Goal: Information Seeking & Learning: Learn about a topic

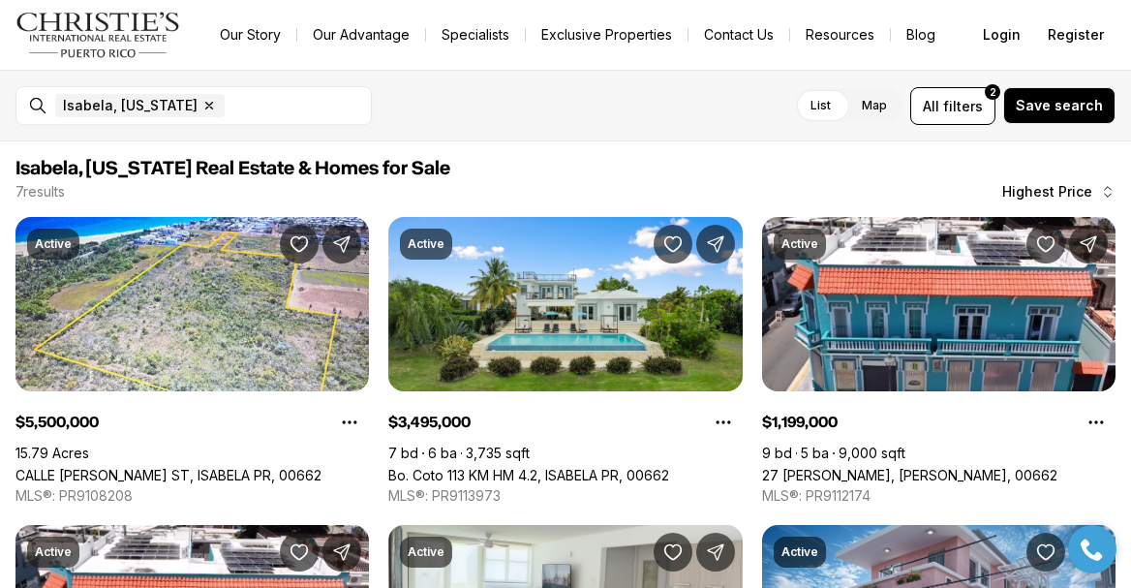
click at [85, 40] on img "Main navigation" at bounding box center [98, 35] width 166 height 46
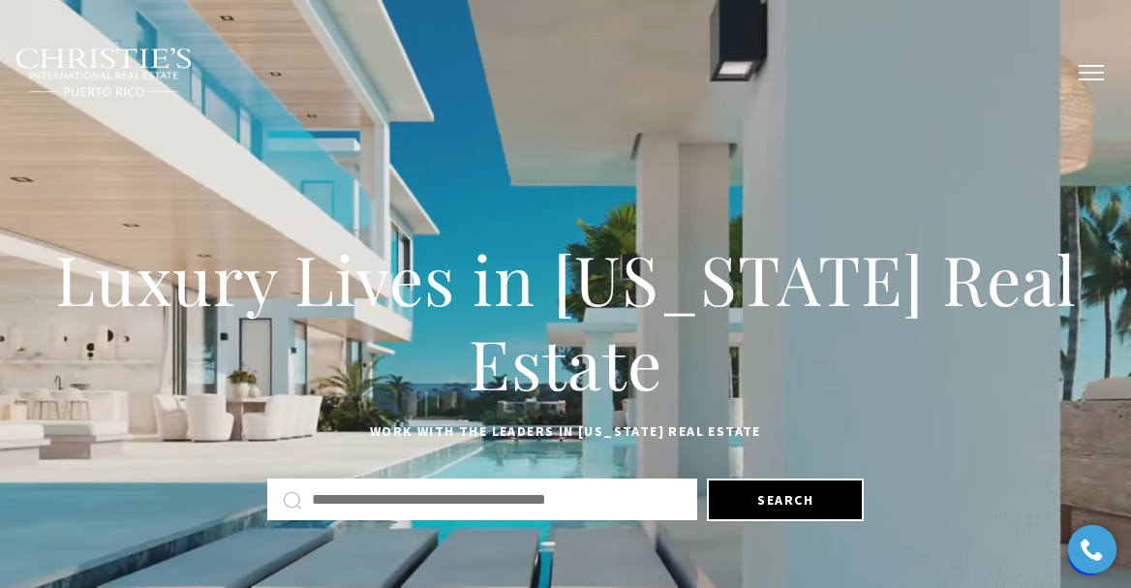
click at [1098, 66] on button "button" at bounding box center [1091, 73] width 50 height 56
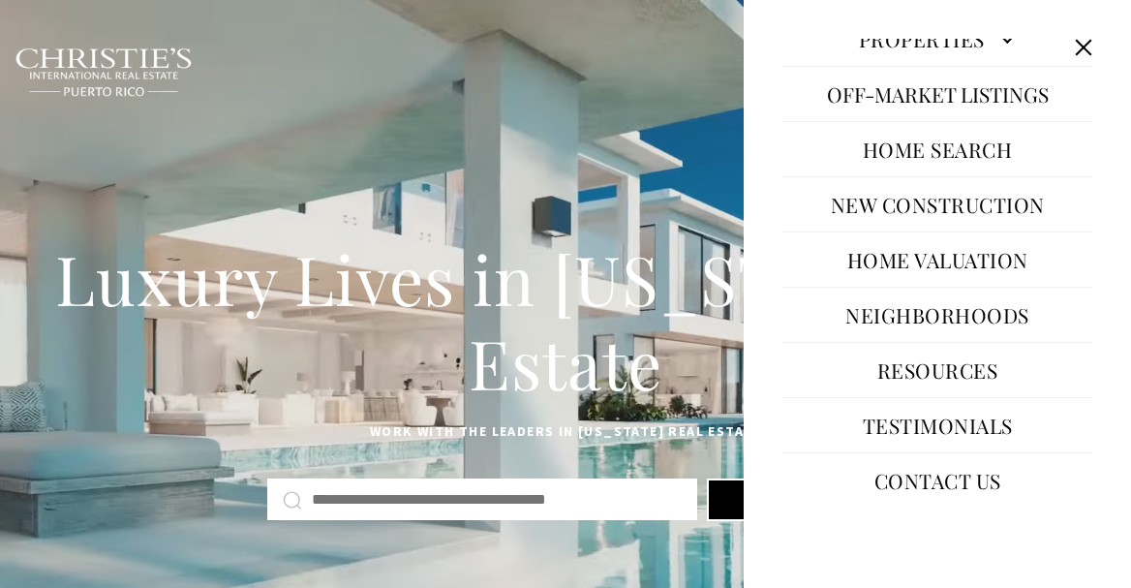
scroll to position [150, 0]
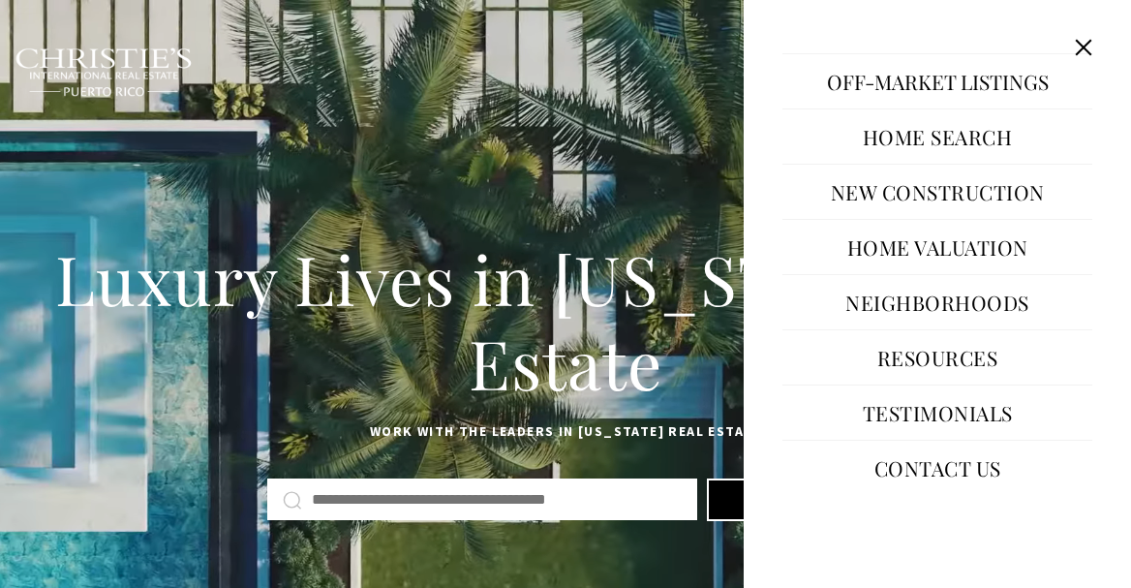
click at [975, 364] on link "Resources" at bounding box center [938, 357] width 140 height 46
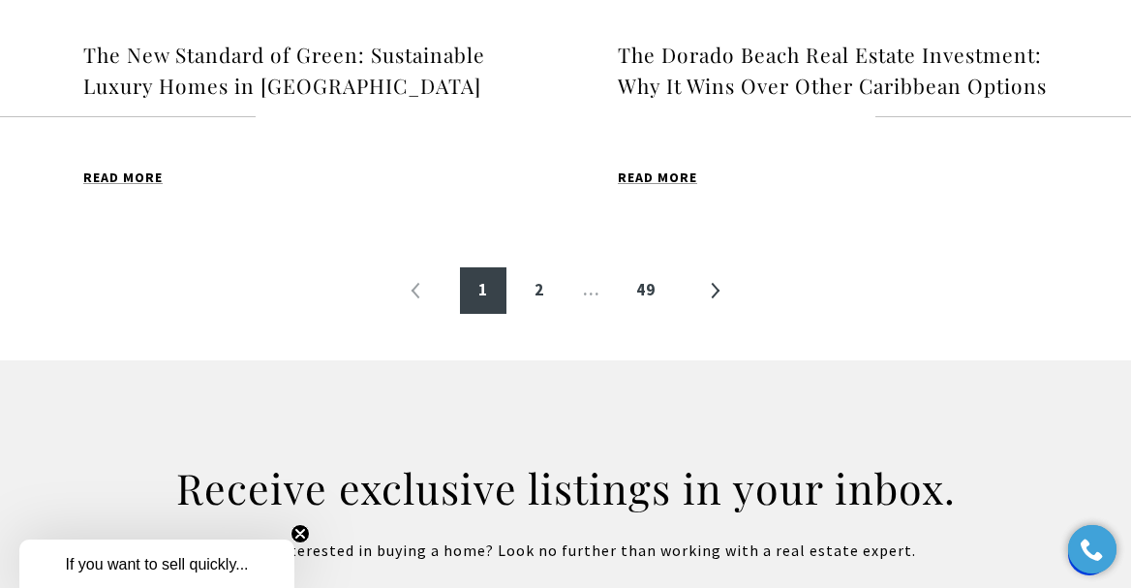
scroll to position [2342, 0]
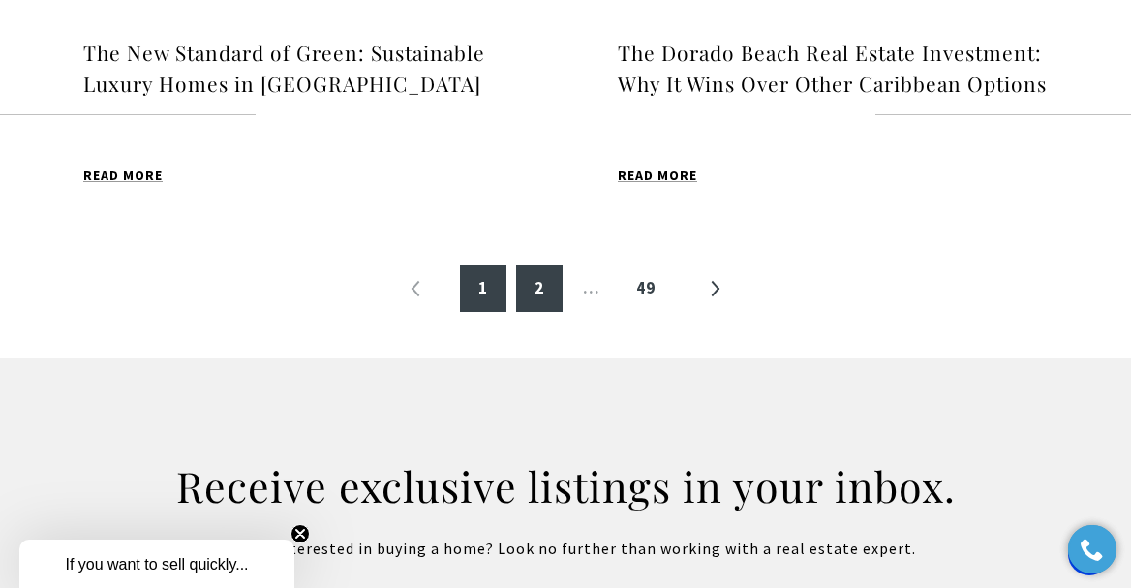
click at [537, 312] on link "2" at bounding box center [539, 288] width 46 height 46
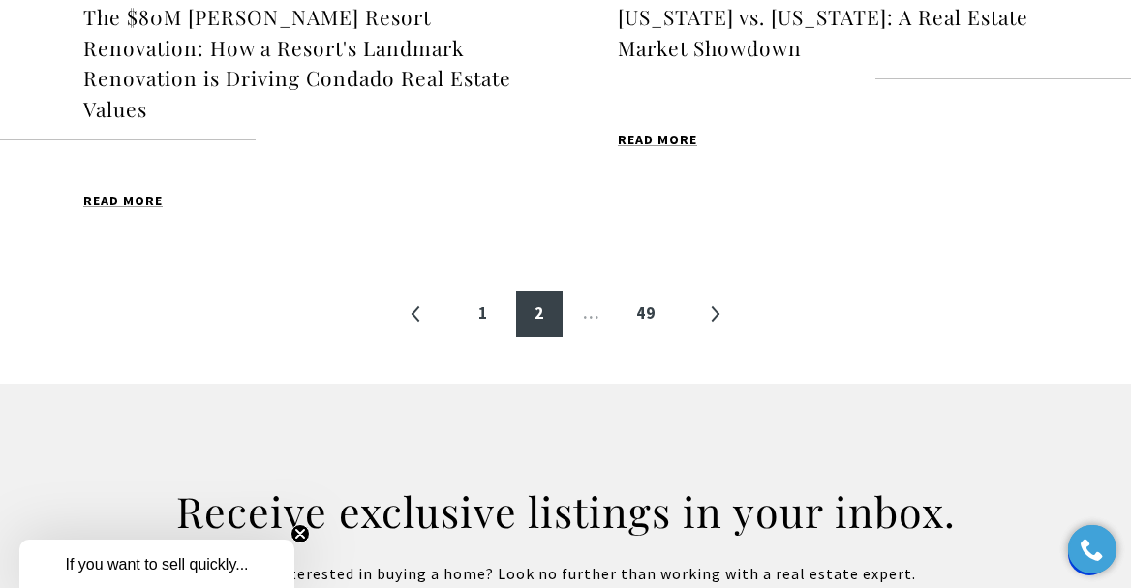
scroll to position [2386, 0]
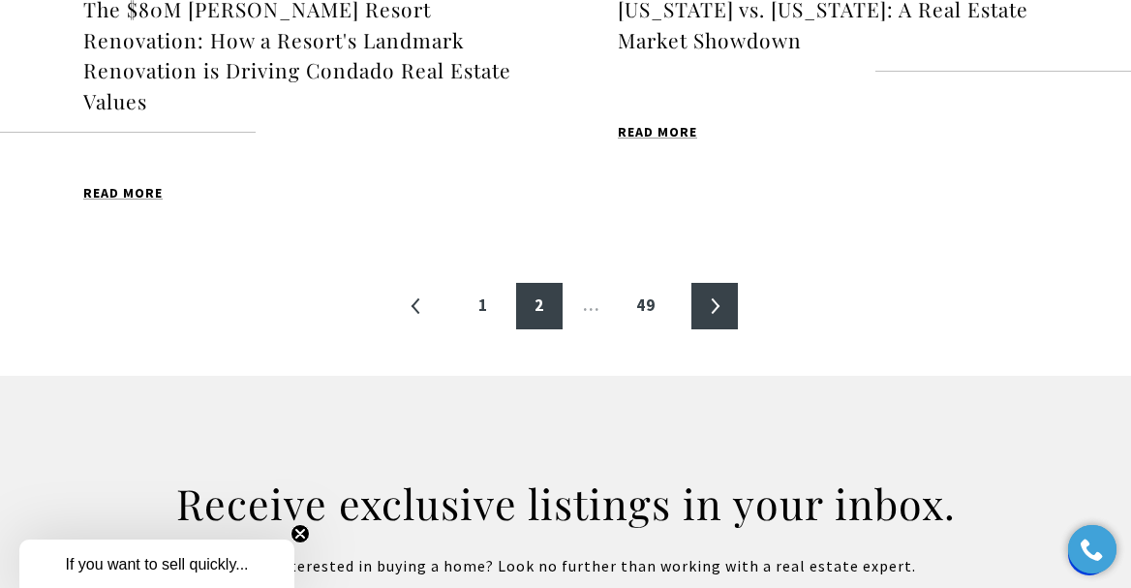
click at [716, 283] on link "»" at bounding box center [714, 306] width 46 height 46
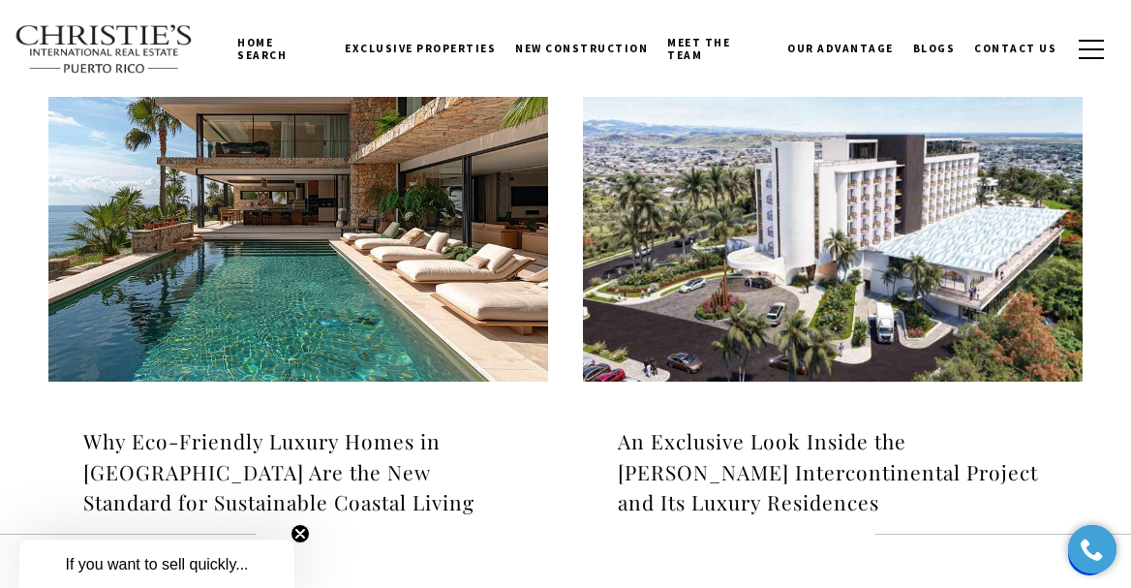
scroll to position [605, 0]
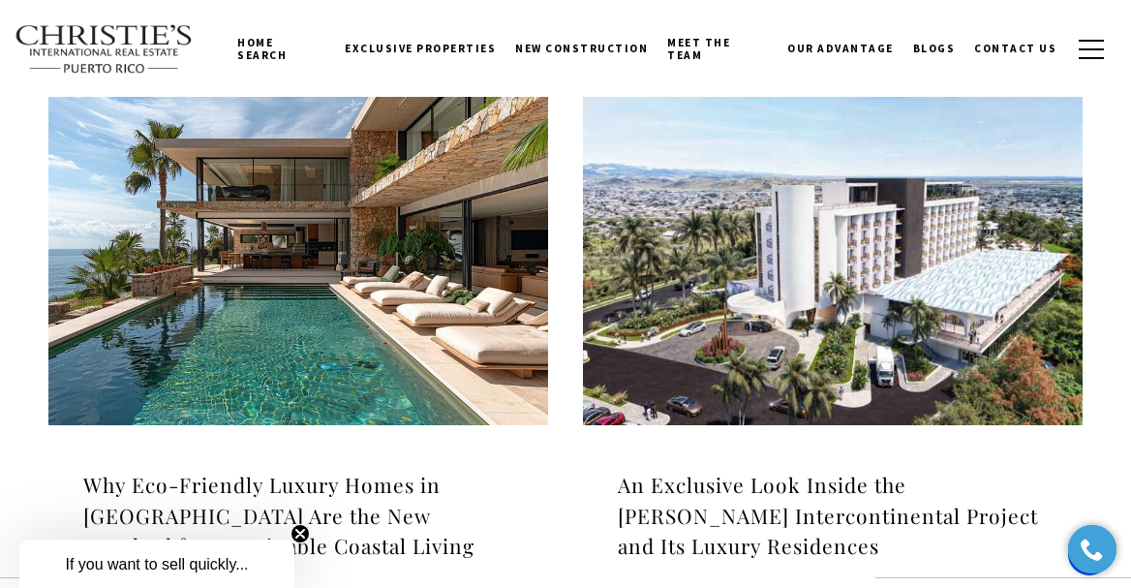
click at [867, 341] on img at bounding box center [833, 250] width 500 height 351
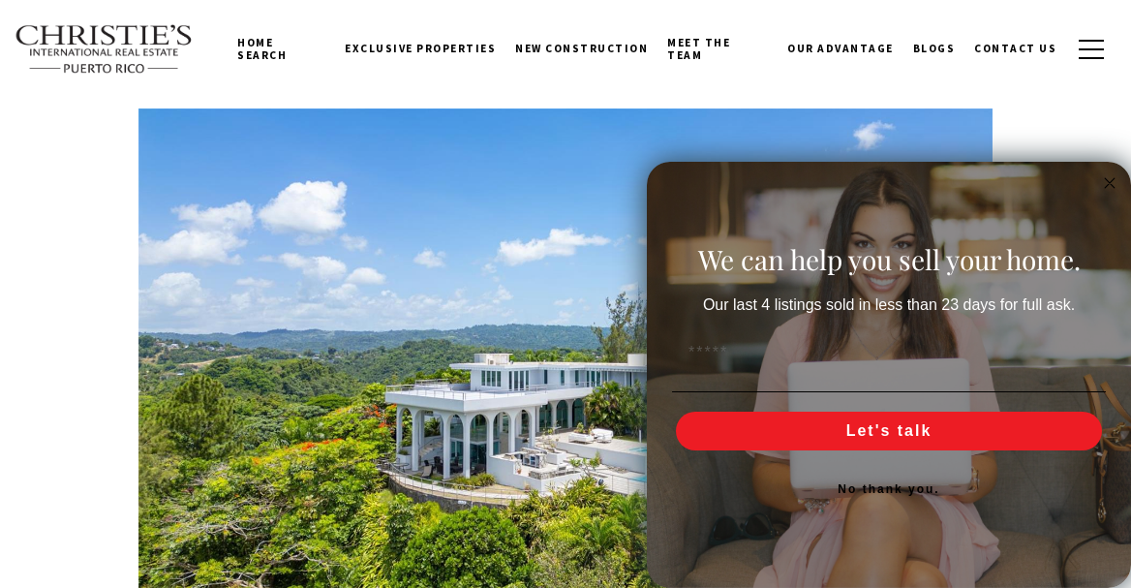
scroll to position [10150, 0]
